Goal: Task Accomplishment & Management: Manage account settings

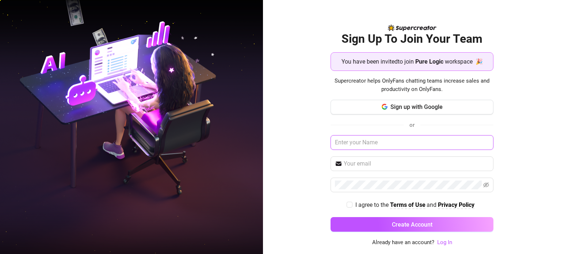
click at [385, 140] on input "text" at bounding box center [411, 142] width 163 height 15
type input "Ley"
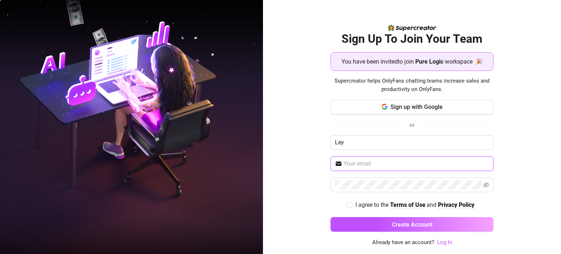
click at [367, 165] on input "text" at bounding box center [416, 163] width 145 height 9
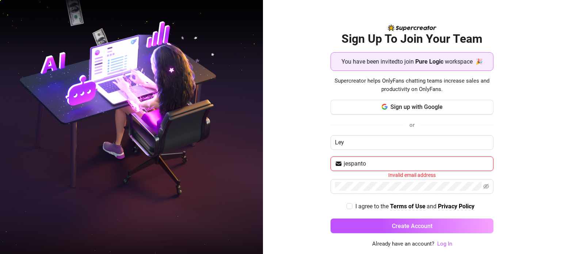
type input "jespanto46@gmail.com"
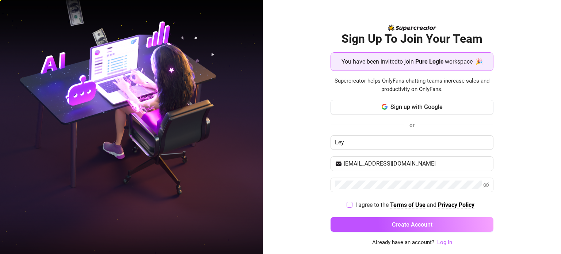
click at [346, 203] on input "I agree to the Terms of Use and Privacy Policy" at bounding box center [348, 204] width 5 height 5
checkbox input "true"
click at [355, 219] on button "Create Account" at bounding box center [411, 224] width 163 height 15
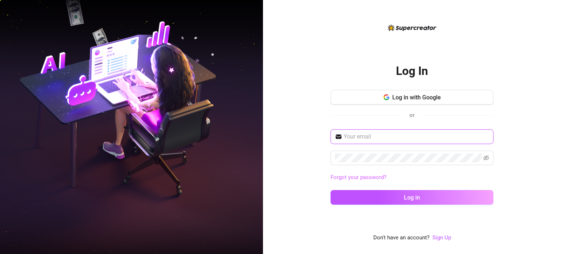
type input "jespanto46@gmail.com"
click at [398, 204] on div "jespanto46@gmail.com Forgot your password? Log in" at bounding box center [411, 170] width 163 height 82
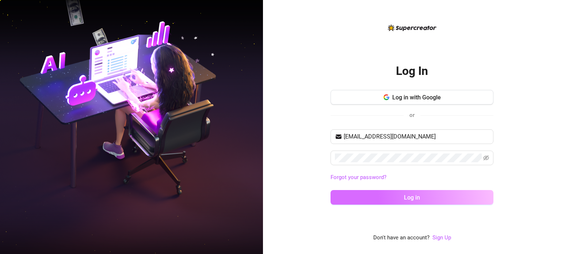
click at [405, 201] on button "Log in" at bounding box center [411, 197] width 163 height 15
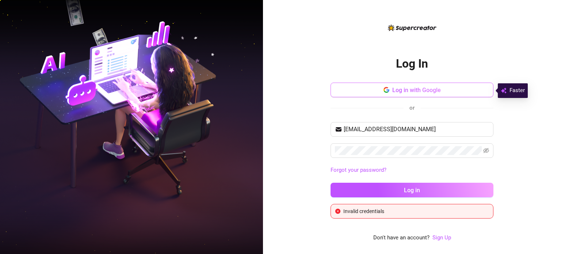
click at [411, 97] on button "Log in with Google" at bounding box center [411, 90] width 163 height 15
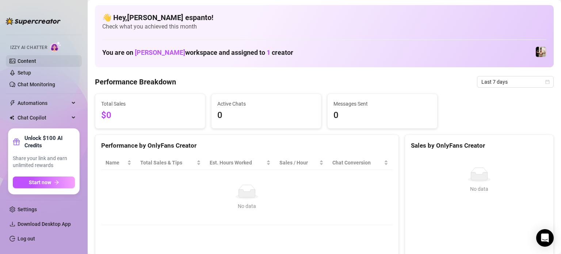
click at [28, 64] on link "Content" at bounding box center [27, 61] width 19 height 6
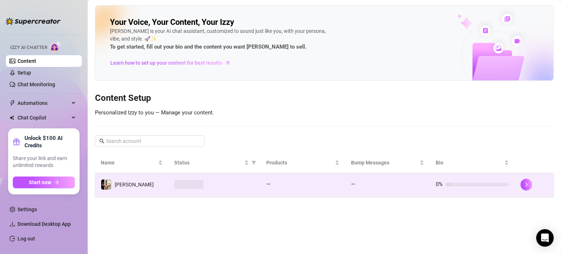
click at [112, 190] on td "Cole" at bounding box center [131, 185] width 73 height 24
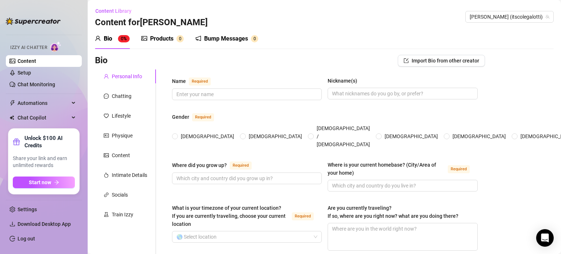
click at [108, 33] on div "Bio 0%" at bounding box center [112, 38] width 35 height 20
click at [20, 64] on link "Content" at bounding box center [27, 61] width 19 height 6
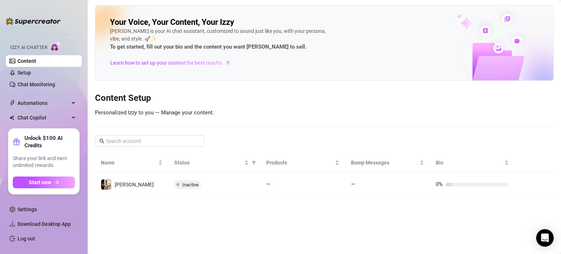
scroll to position [7, 0]
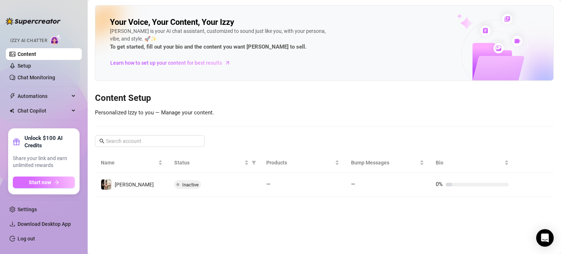
click at [61, 181] on button "Start now" at bounding box center [44, 182] width 62 height 12
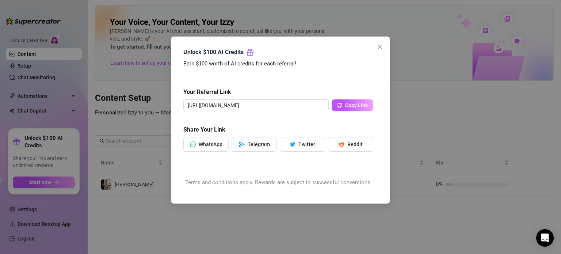
click at [428, 118] on div "Unlock $100 AI Credits Earn $100 worth of AI credits for each referral! Your Re…" at bounding box center [280, 127] width 561 height 254
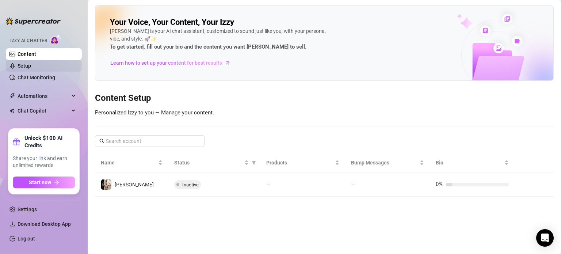
click at [19, 69] on link "Setup" at bounding box center [25, 66] width 14 height 6
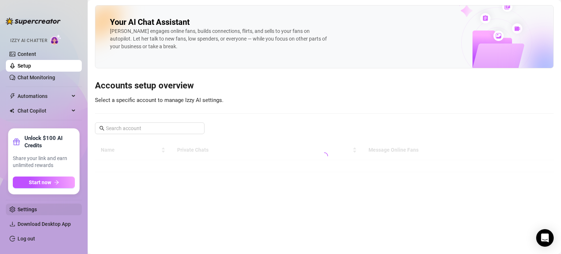
click at [27, 207] on link "Settings" at bounding box center [27, 209] width 19 height 6
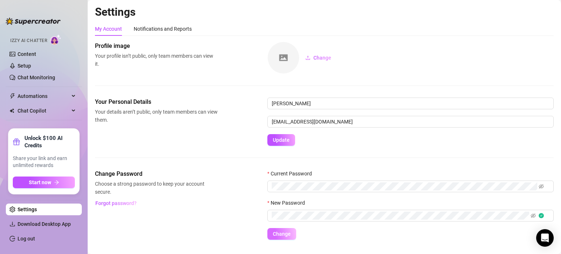
click at [273, 231] on span "Change" at bounding box center [282, 234] width 18 height 6
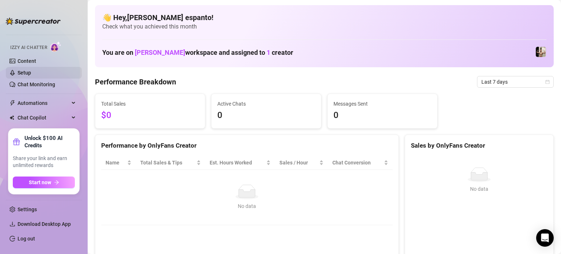
click at [30, 73] on link "Setup" at bounding box center [25, 73] width 14 height 6
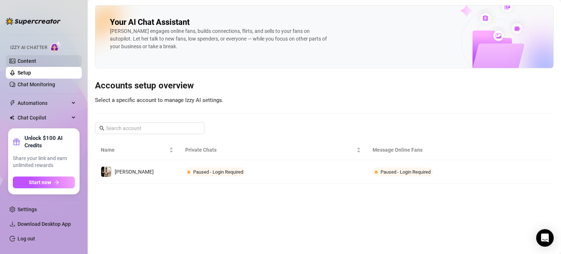
click at [31, 60] on link "Content" at bounding box center [27, 61] width 19 height 6
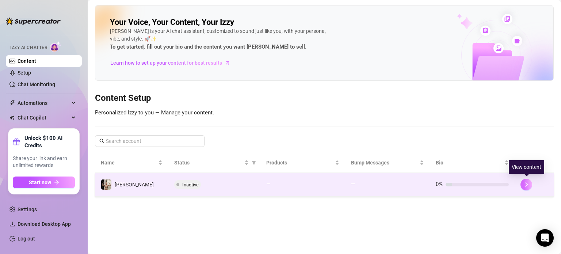
click at [526, 181] on button "button" at bounding box center [526, 185] width 12 height 12
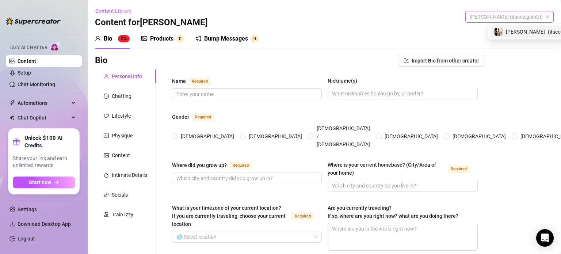
click at [516, 13] on span "Cole (itscolegalotti)" at bounding box center [509, 16] width 80 height 11
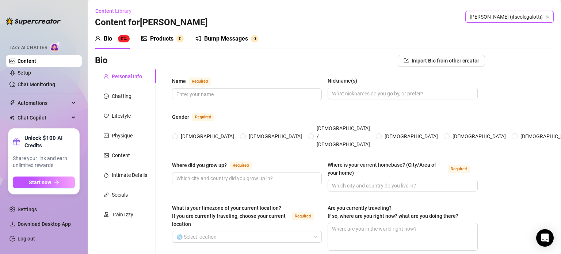
click at [516, 13] on span "Cole (itscolegalotti)" at bounding box center [509, 16] width 80 height 11
click at [31, 71] on link "Setup" at bounding box center [25, 73] width 14 height 6
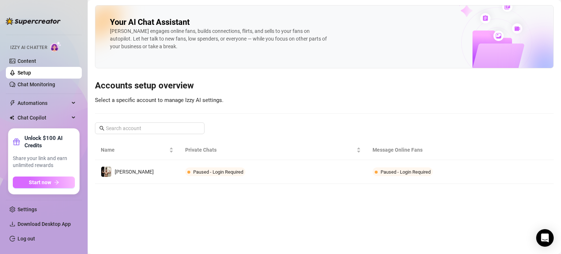
click at [31, 185] on span "Start now" at bounding box center [40, 182] width 22 height 6
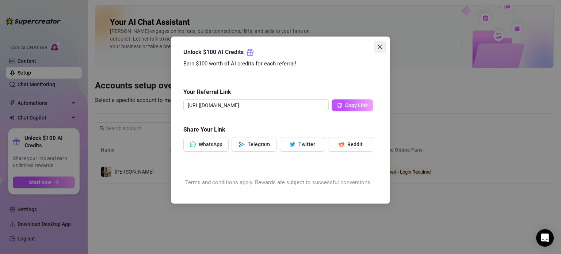
click at [380, 43] on button "Close" at bounding box center [380, 47] width 12 height 12
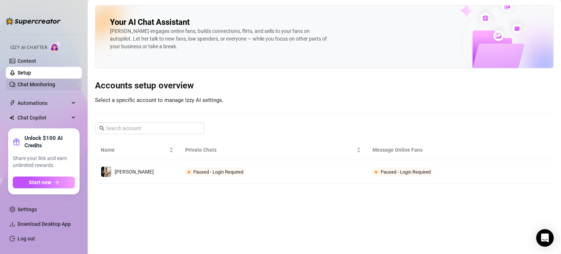
click at [37, 87] on link "Chat Monitoring" at bounding box center [37, 84] width 38 height 6
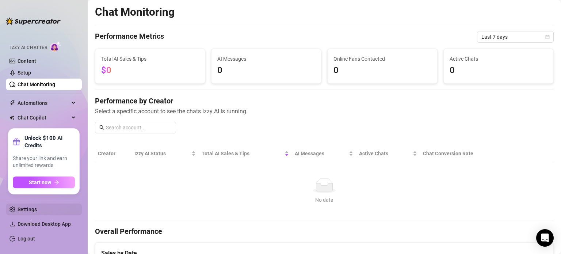
click at [37, 209] on link "Settings" at bounding box center [27, 209] width 19 height 6
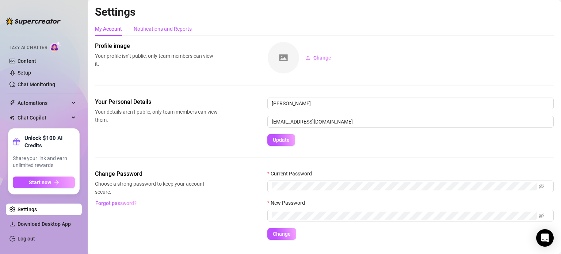
click at [165, 30] on div "Notifications and Reports" at bounding box center [163, 29] width 58 height 8
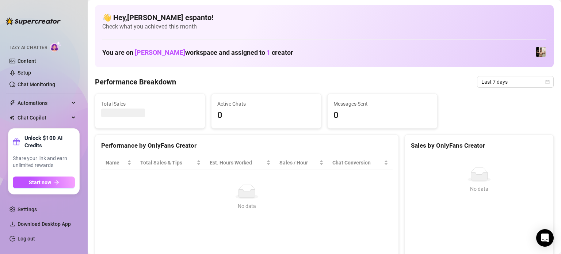
click at [536, 50] on img at bounding box center [541, 52] width 10 height 10
click at [41, 53] on div "Izzy AI Chatter" at bounding box center [42, 46] width 77 height 16
click at [26, 58] on link "Content" at bounding box center [27, 61] width 19 height 6
